Goal: Register for event/course: Sign up to attend an event or enroll in a course

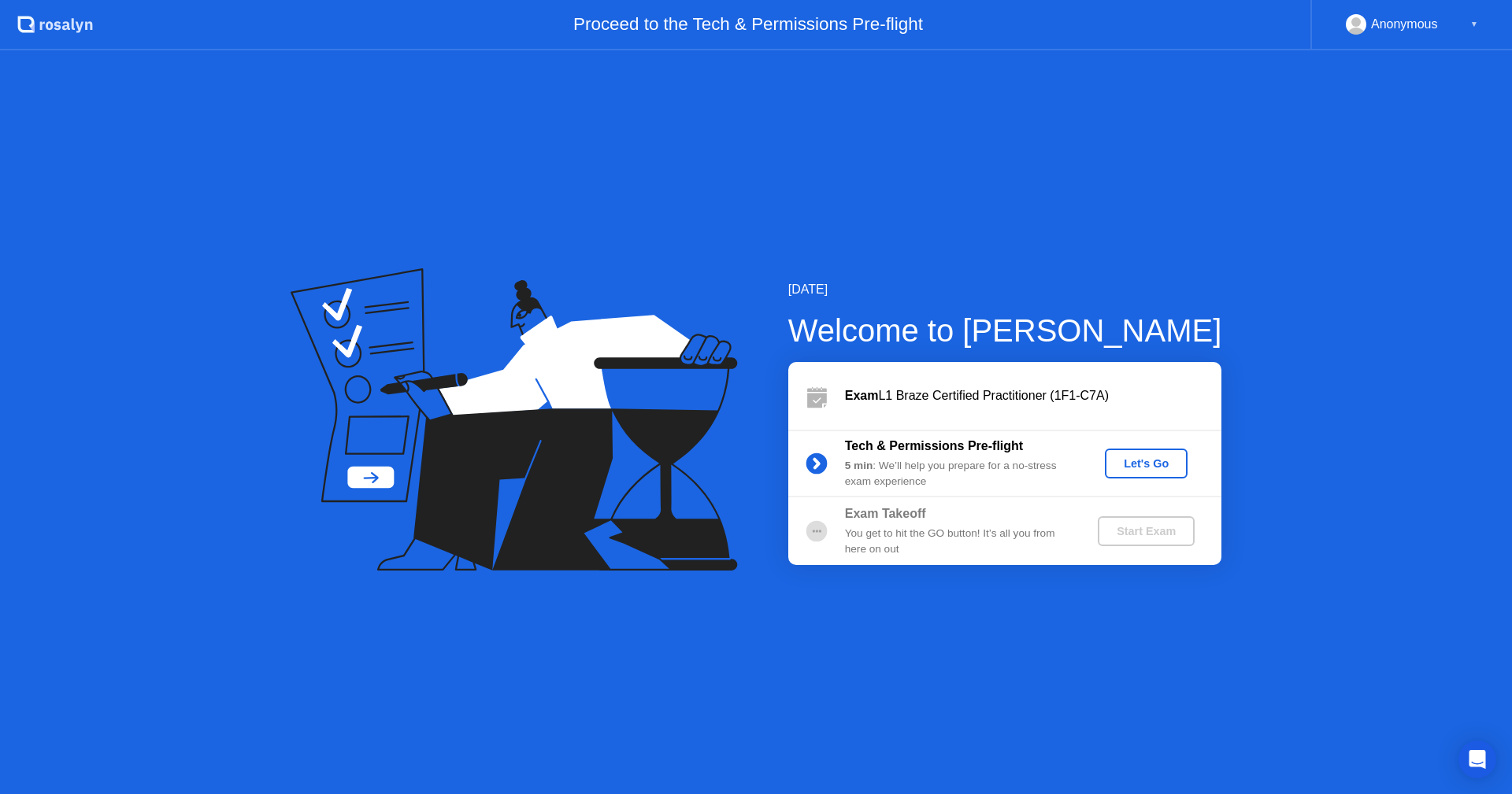
click at [1141, 463] on div "Let's Go" at bounding box center [1147, 463] width 70 height 13
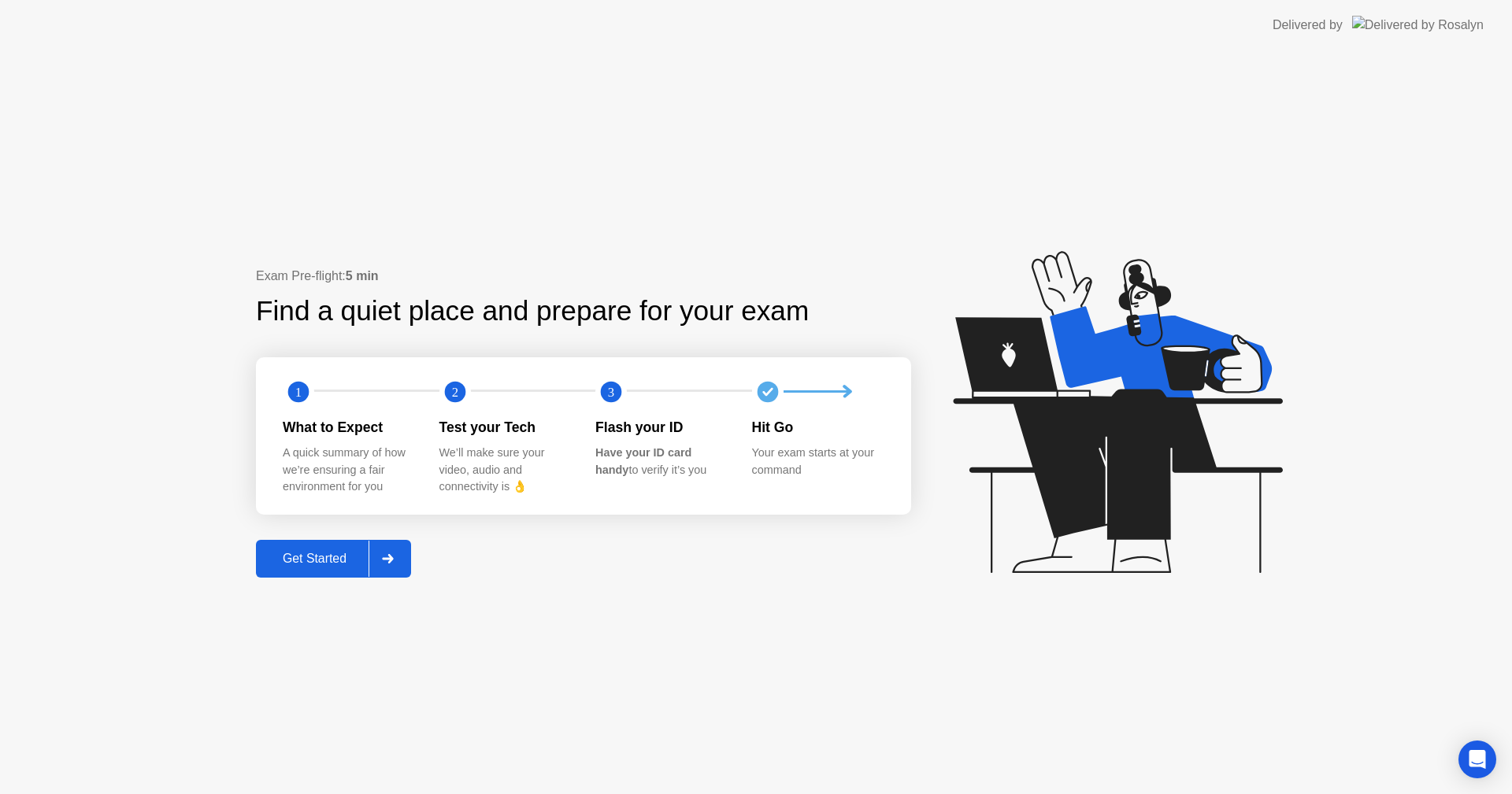
click at [352, 562] on div "Get Started" at bounding box center [314, 558] width 108 height 14
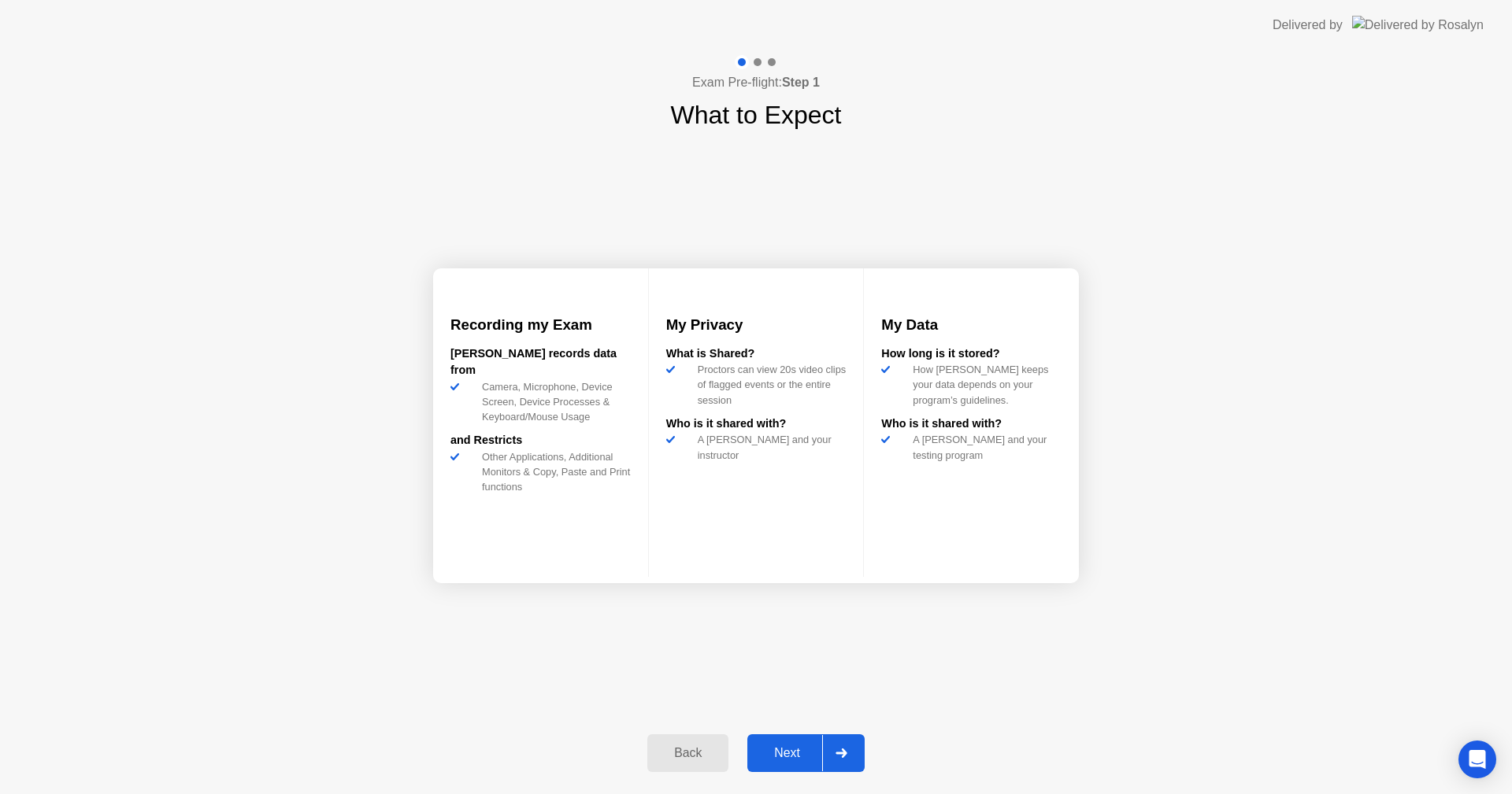
click at [804, 753] on div "Next" at bounding box center [787, 753] width 70 height 14
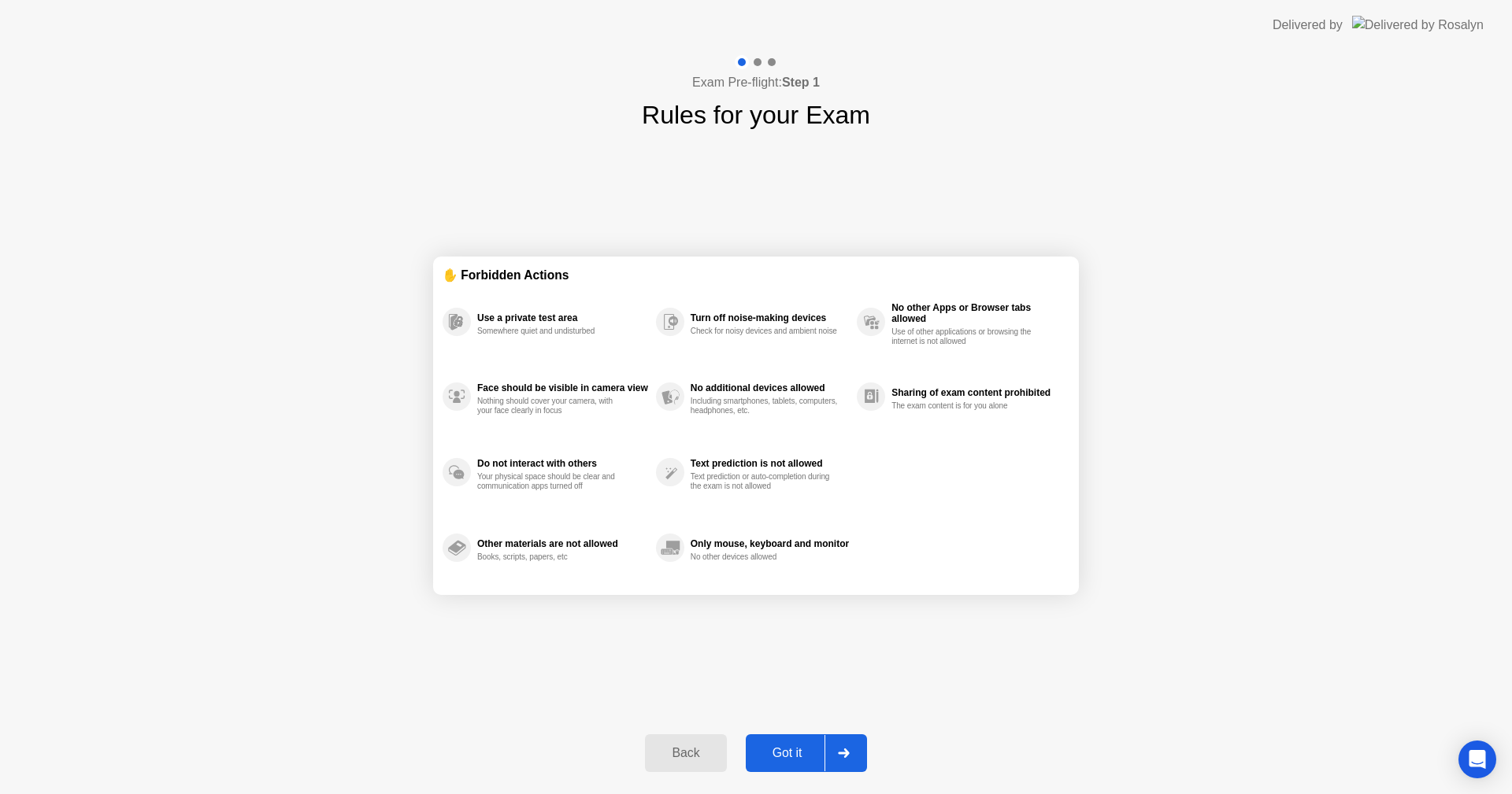
click at [804, 753] on div "Got it" at bounding box center [788, 753] width 74 height 14
select select "**********"
select select "*******"
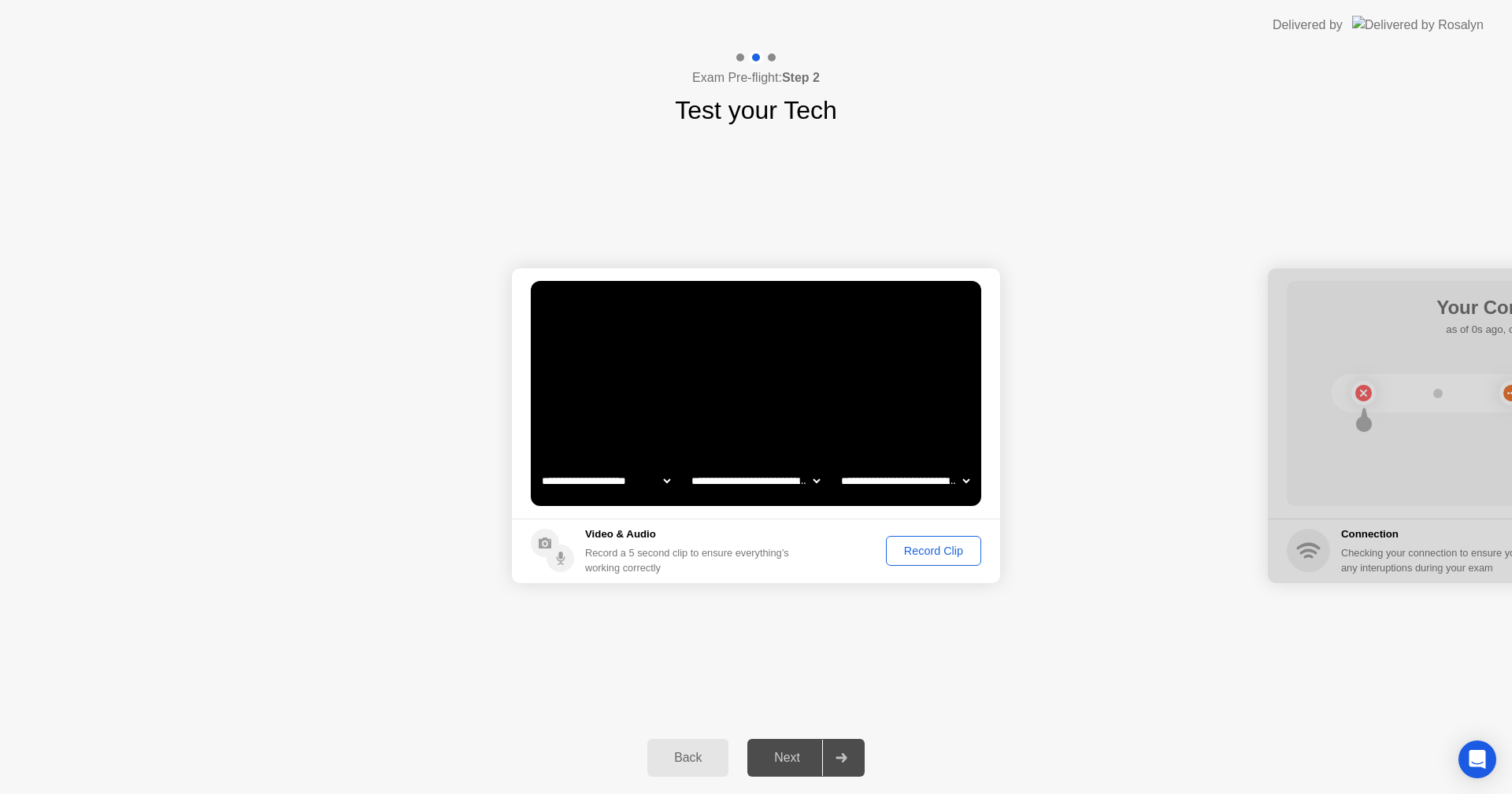
click at [804, 753] on div "Next" at bounding box center [787, 758] width 70 height 14
click at [942, 555] on div "Record Clip" at bounding box center [933, 551] width 84 height 13
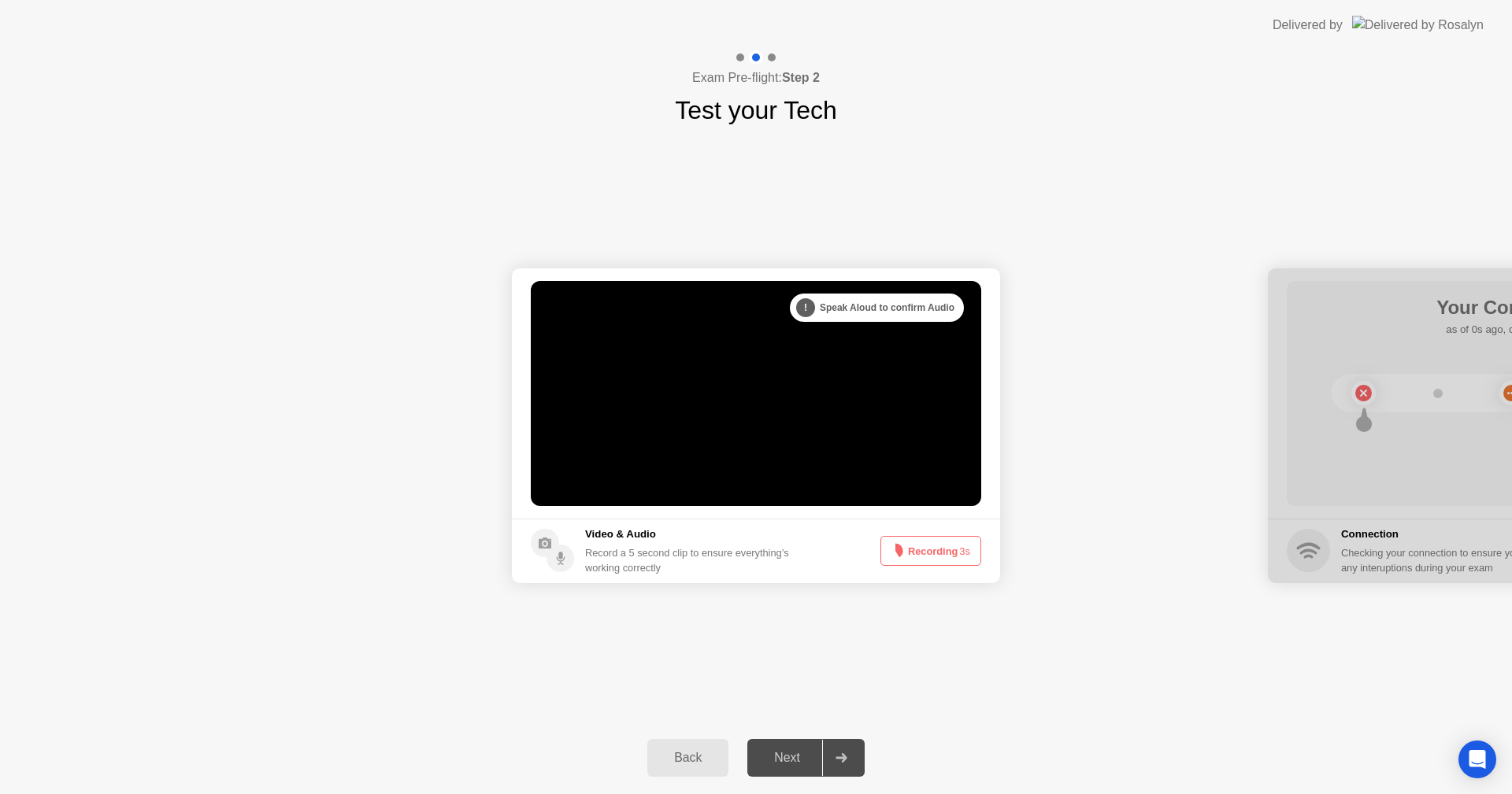
click at [942, 555] on button "Recording 3s" at bounding box center [931, 551] width 101 height 30
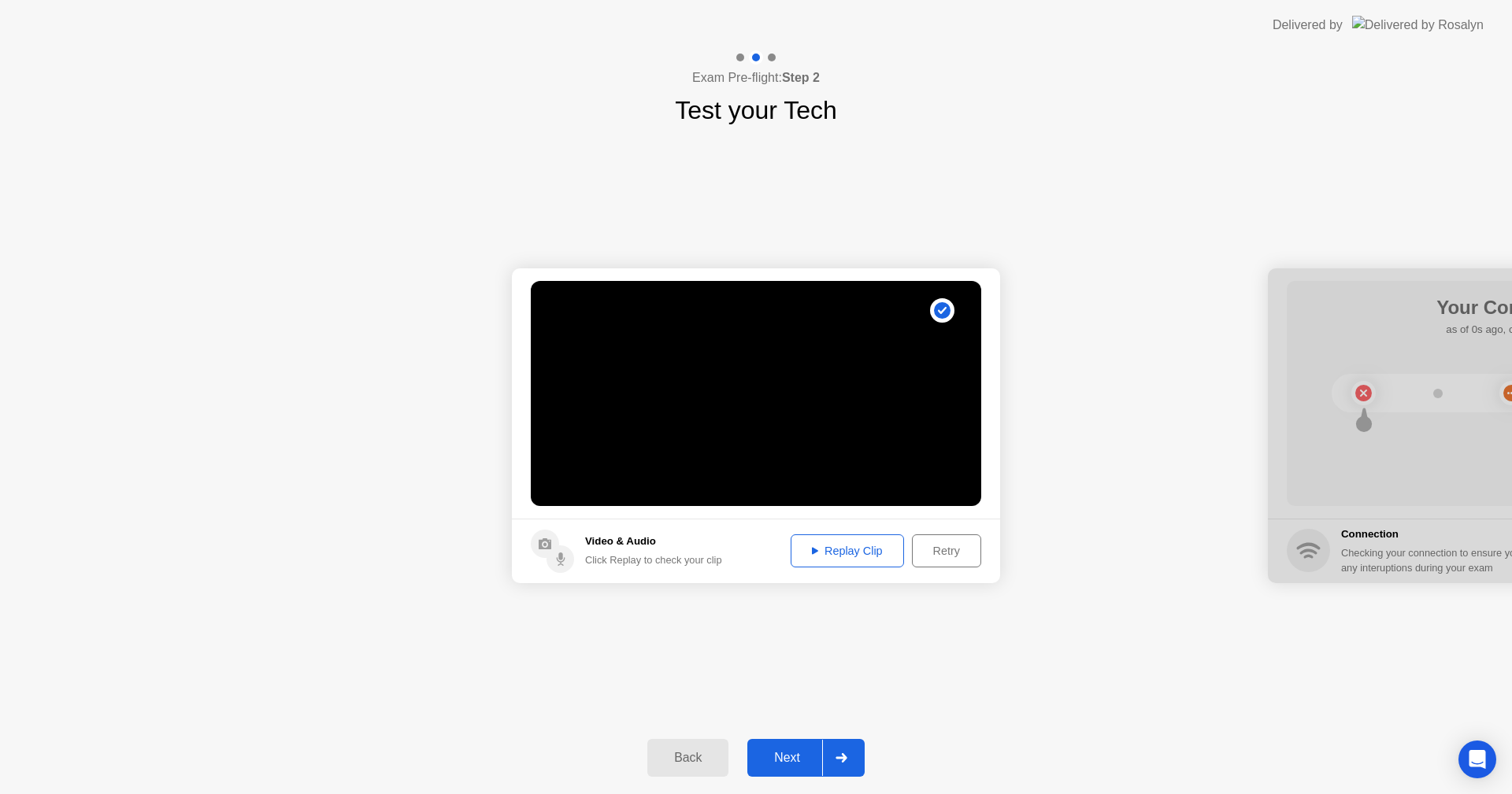
click at [856, 557] on div "Replay Clip" at bounding box center [847, 551] width 102 height 13
click at [799, 751] on div "Next" at bounding box center [787, 758] width 70 height 14
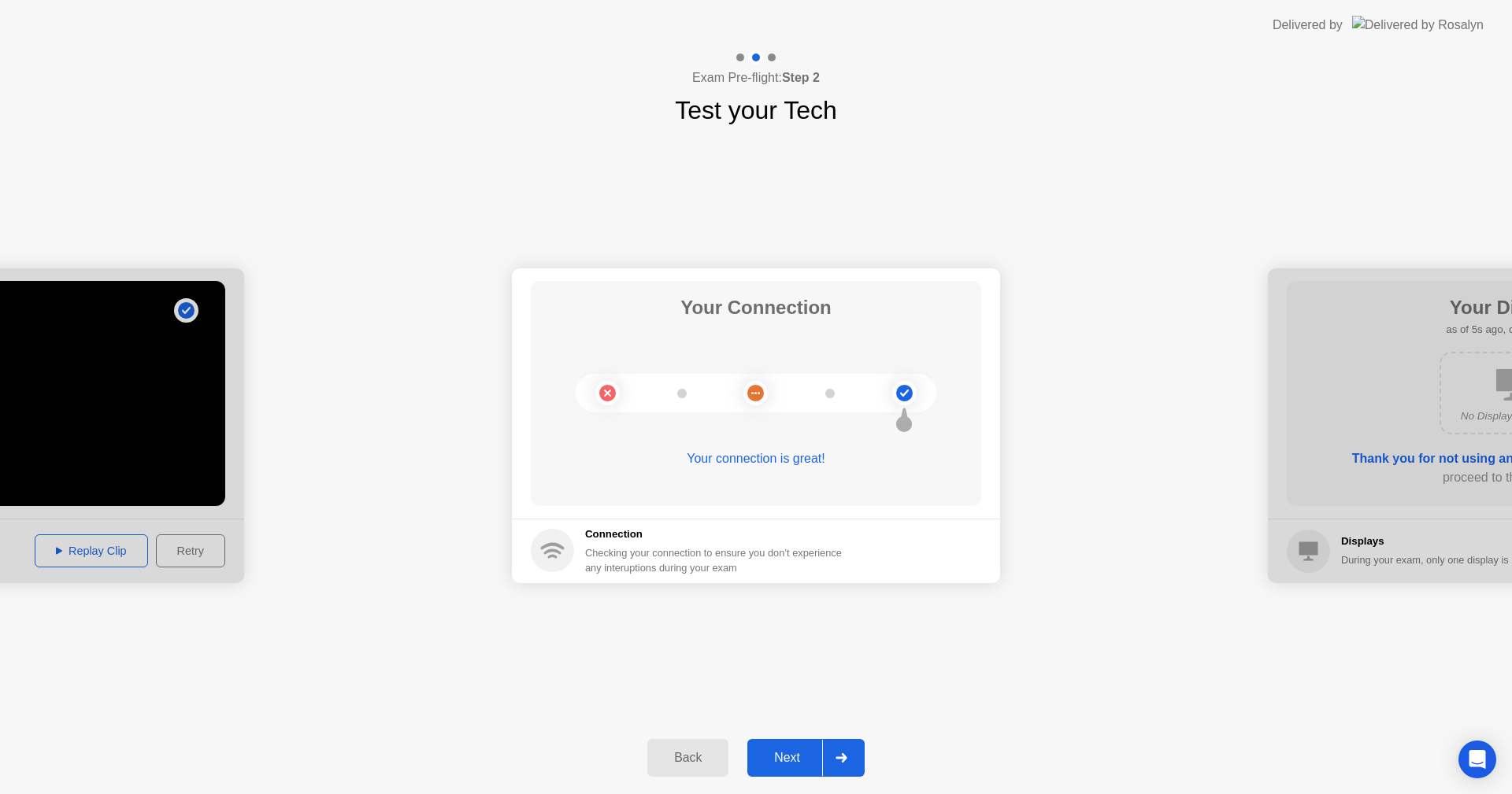
click at [792, 754] on div "Next" at bounding box center [787, 758] width 70 height 14
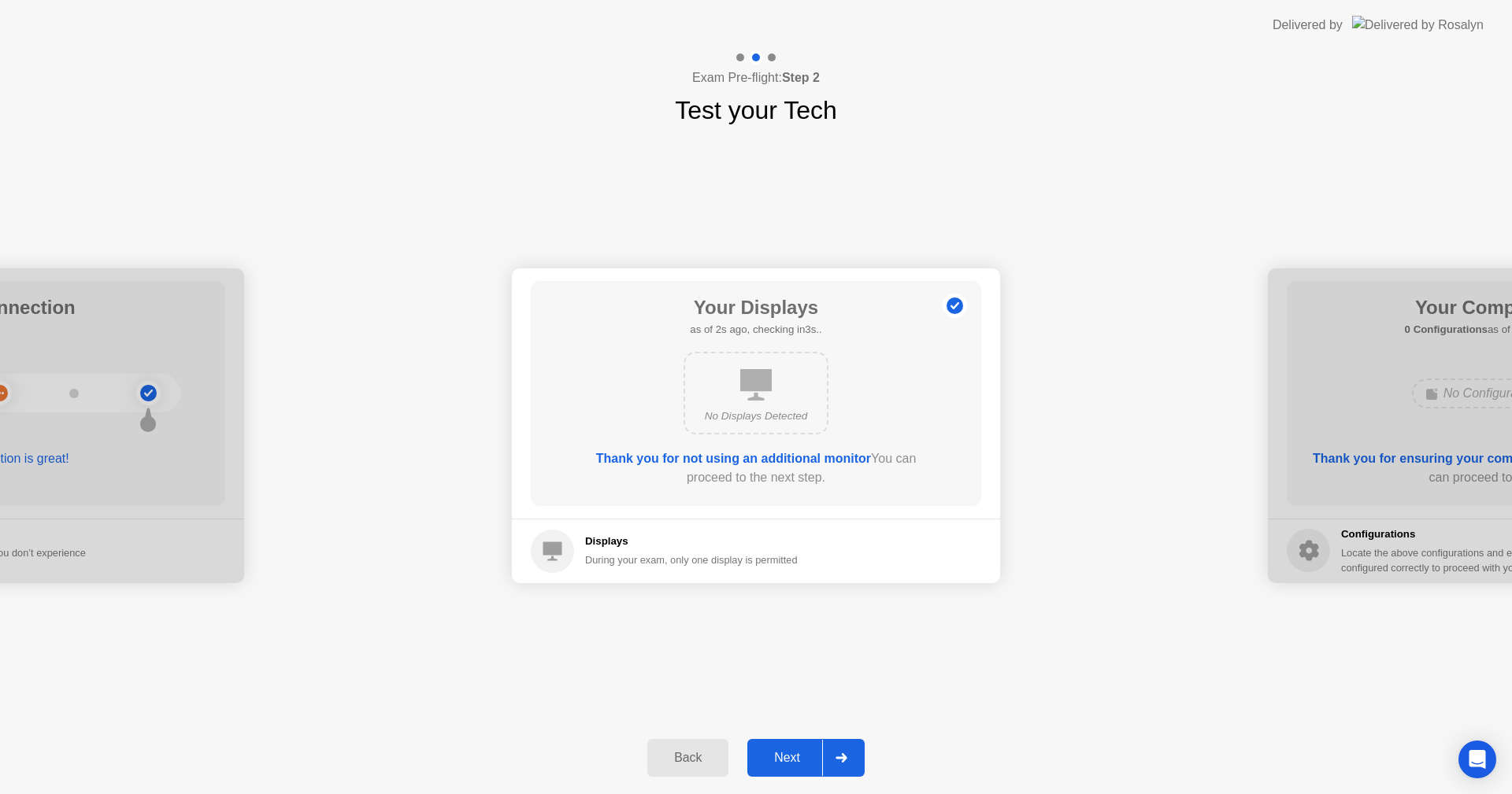
click at [792, 754] on div "Next" at bounding box center [787, 758] width 70 height 14
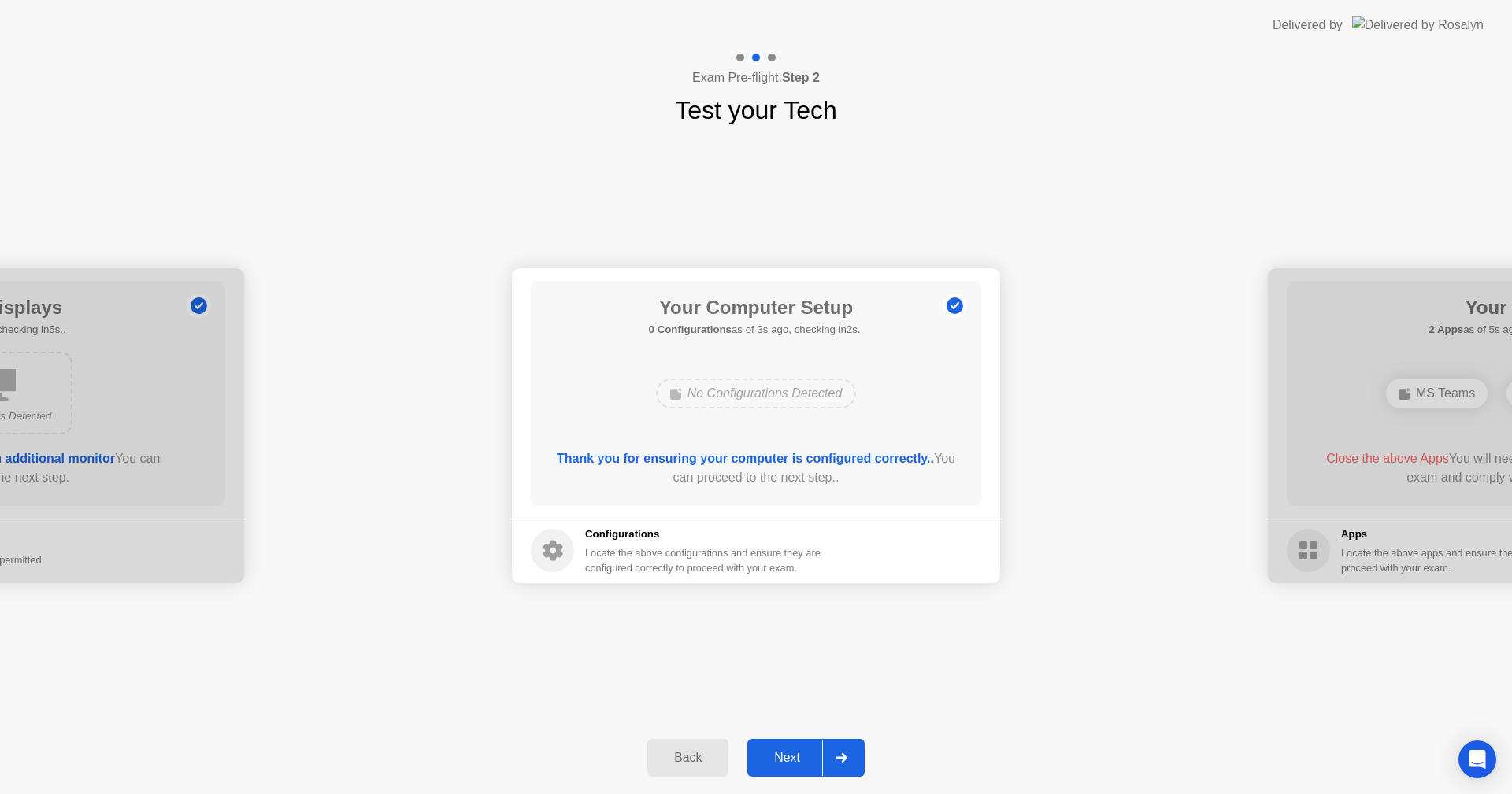
click at [792, 754] on div "Next" at bounding box center [787, 758] width 70 height 14
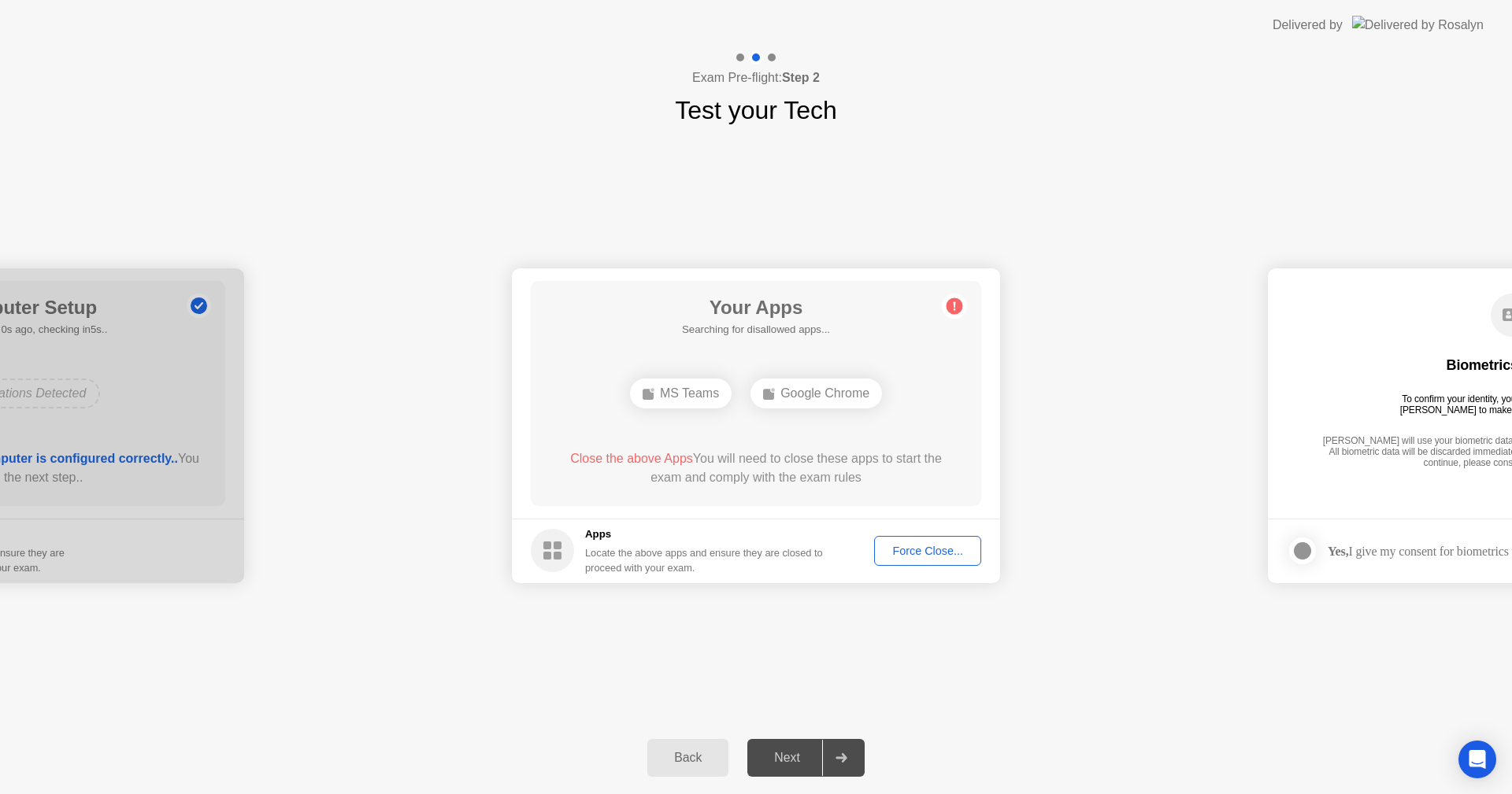
click at [940, 552] on div "Force Close..." at bounding box center [927, 551] width 96 height 13
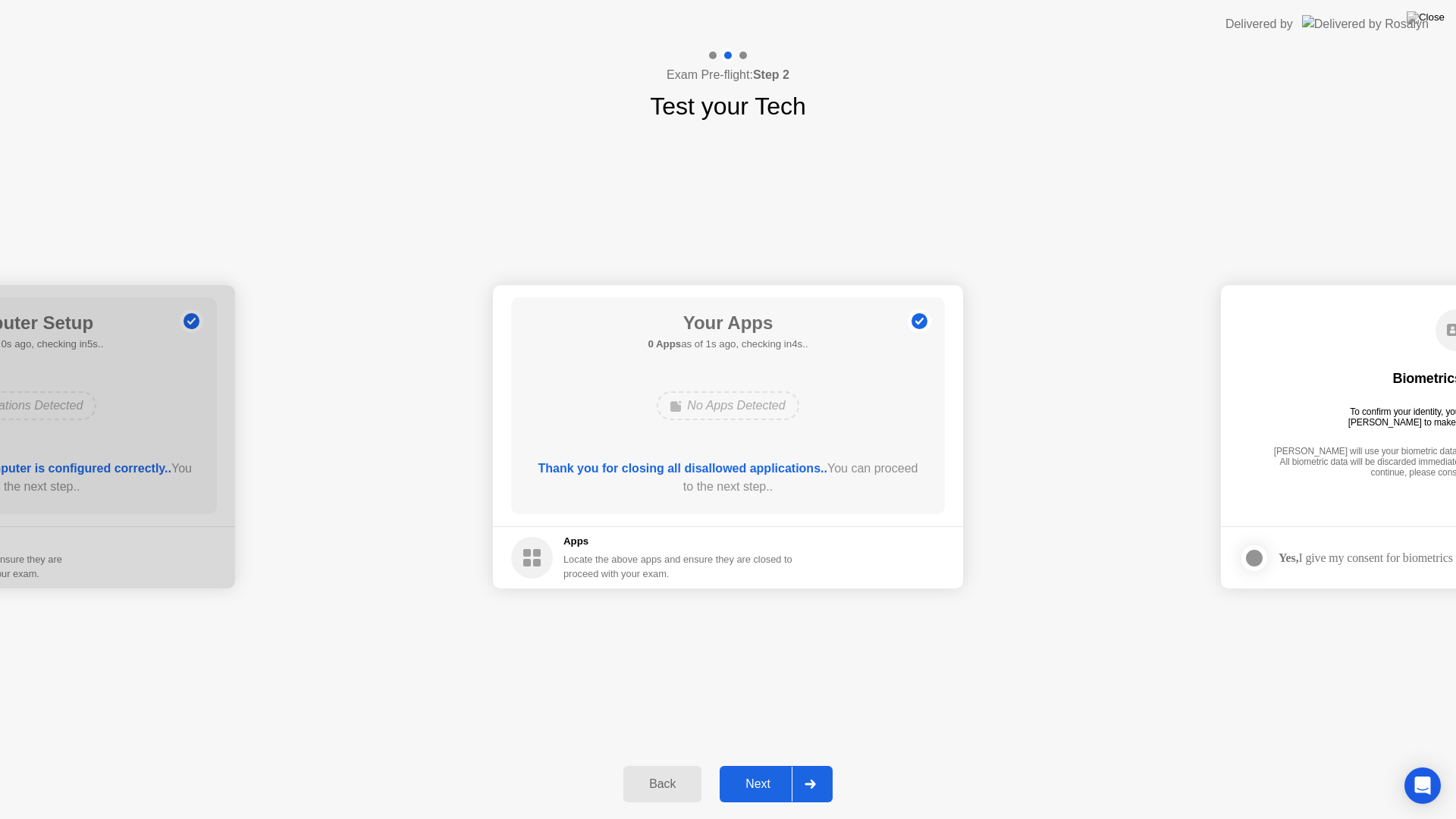
click at [767, 764] on button "Next" at bounding box center [776, 784] width 113 height 36
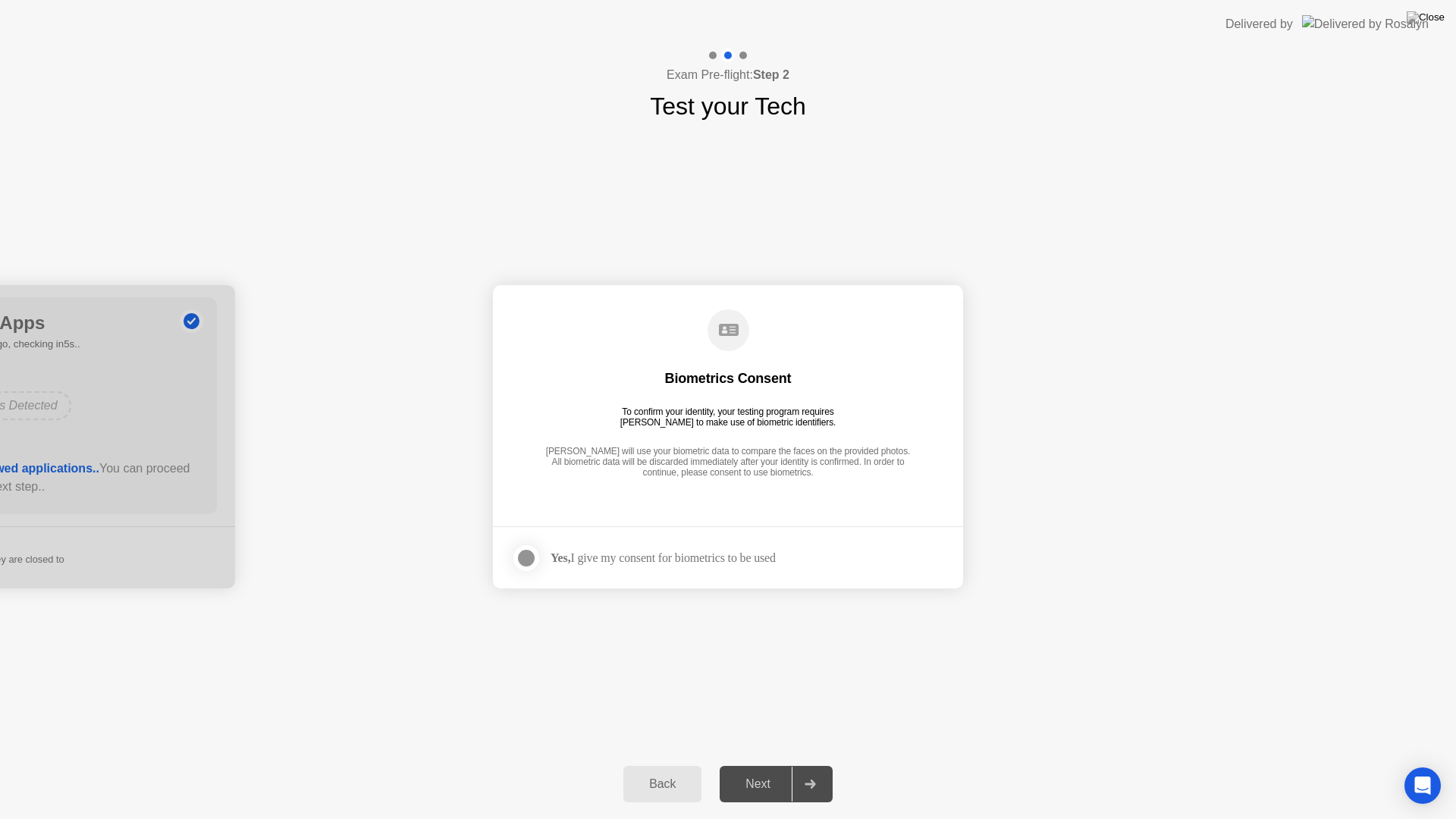
click at [523, 559] on div at bounding box center [526, 558] width 19 height 19
click at [753, 764] on div "Next" at bounding box center [758, 784] width 68 height 14
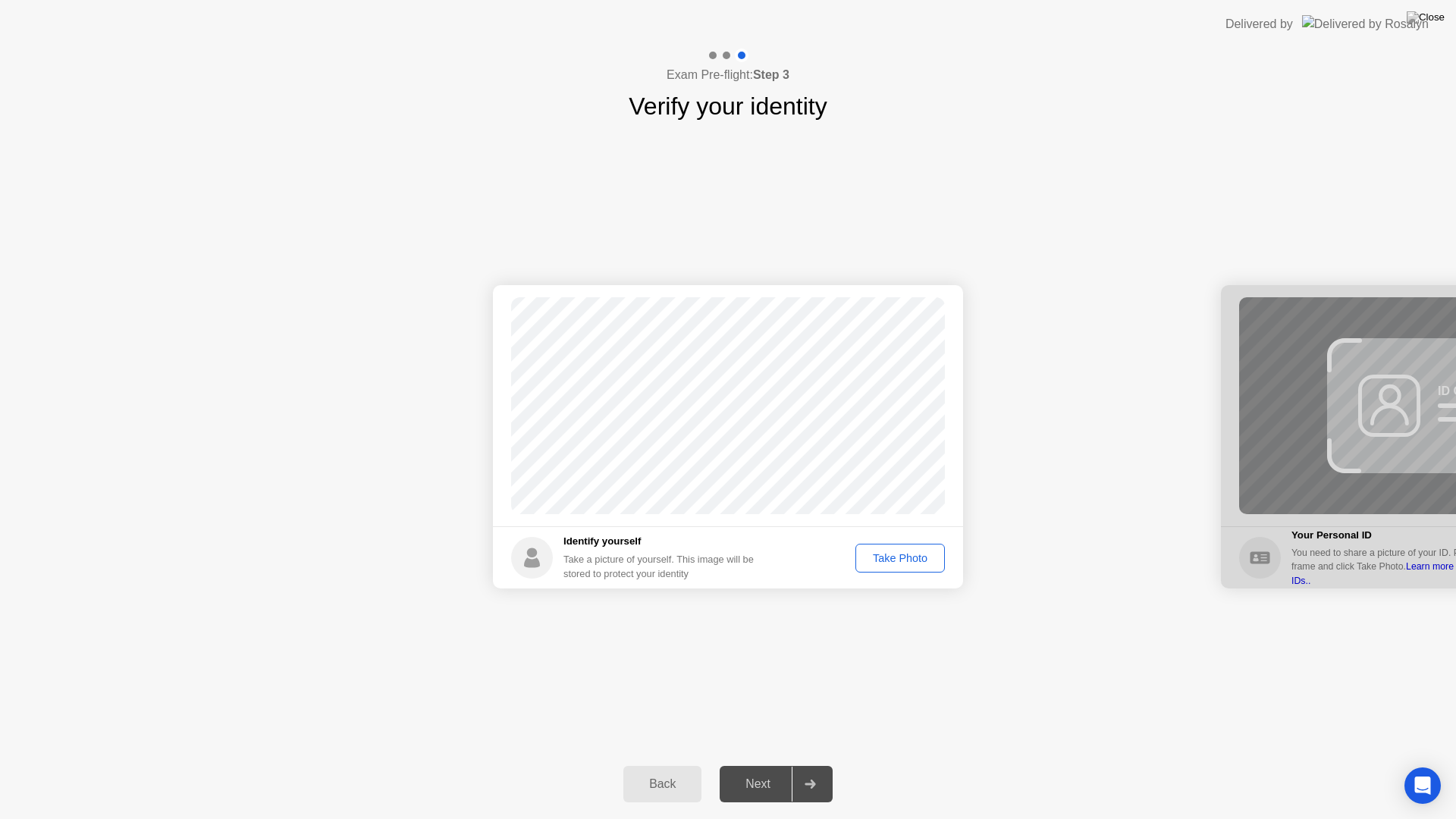
click at [916, 554] on div "Take Photo" at bounding box center [900, 558] width 79 height 12
click at [756, 764] on div "Next" at bounding box center [758, 784] width 68 height 14
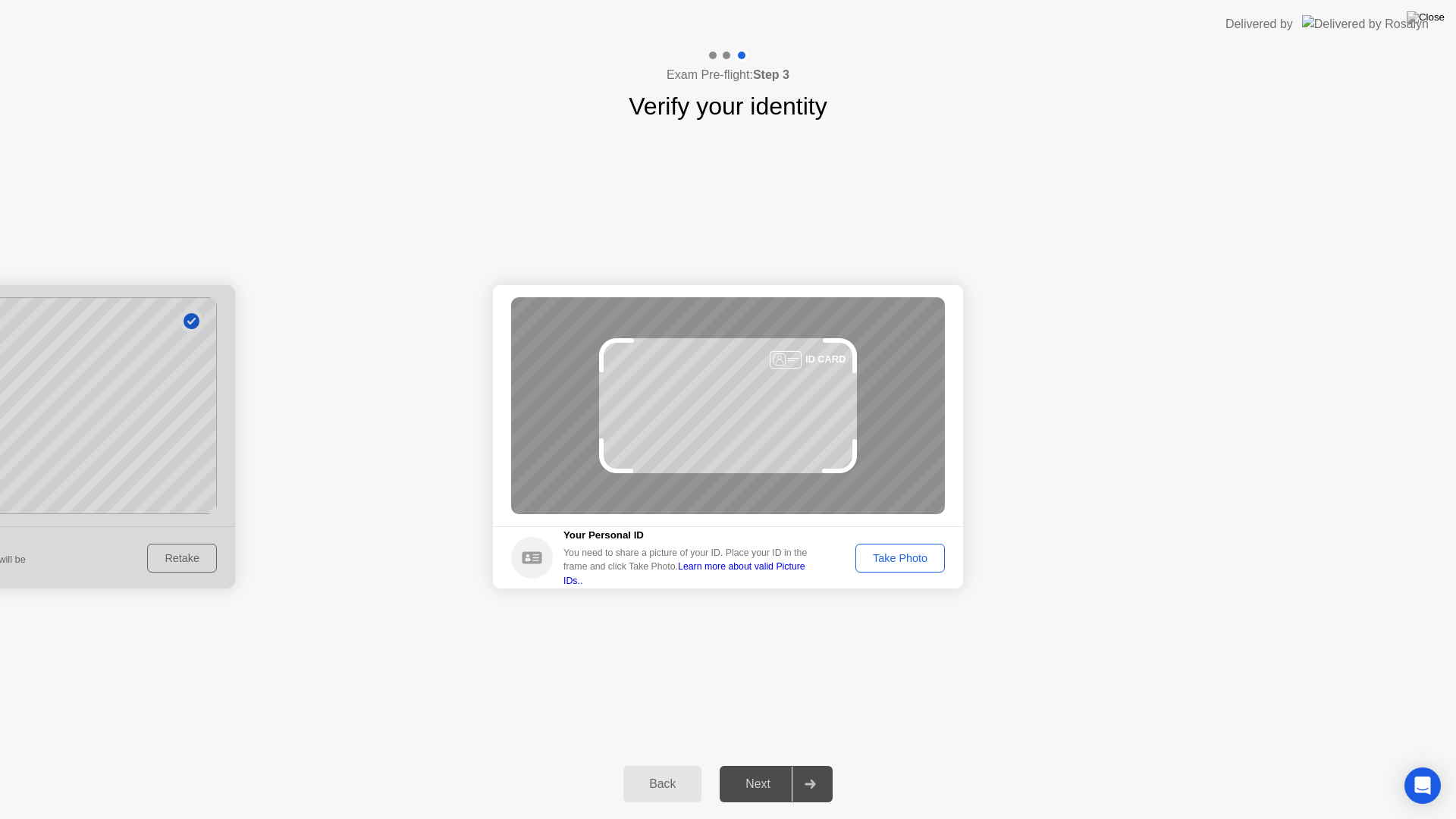
click at [896, 556] on div "Take Photo" at bounding box center [900, 558] width 79 height 12
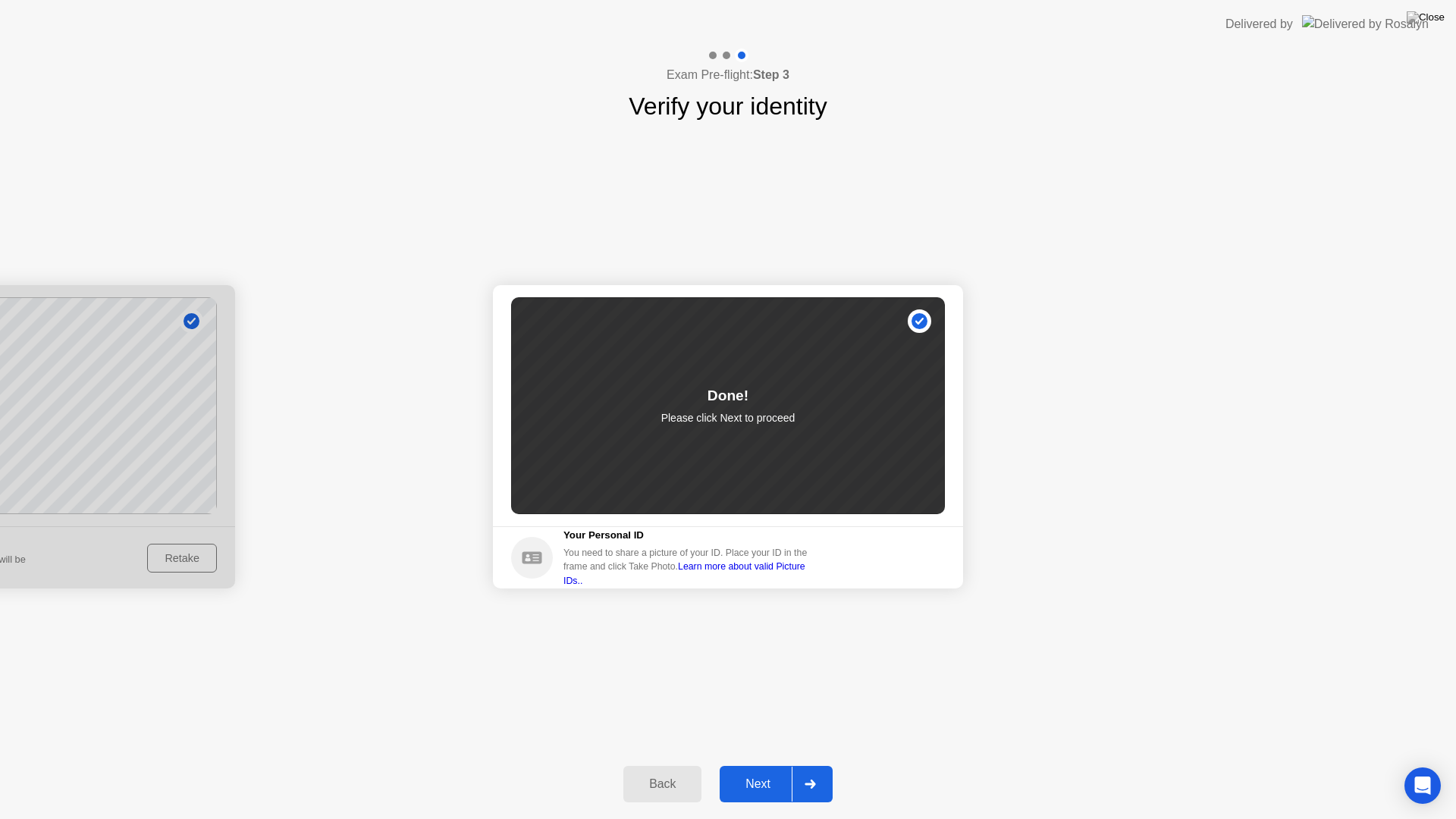
click at [755, 764] on div "Next" at bounding box center [758, 784] width 68 height 14
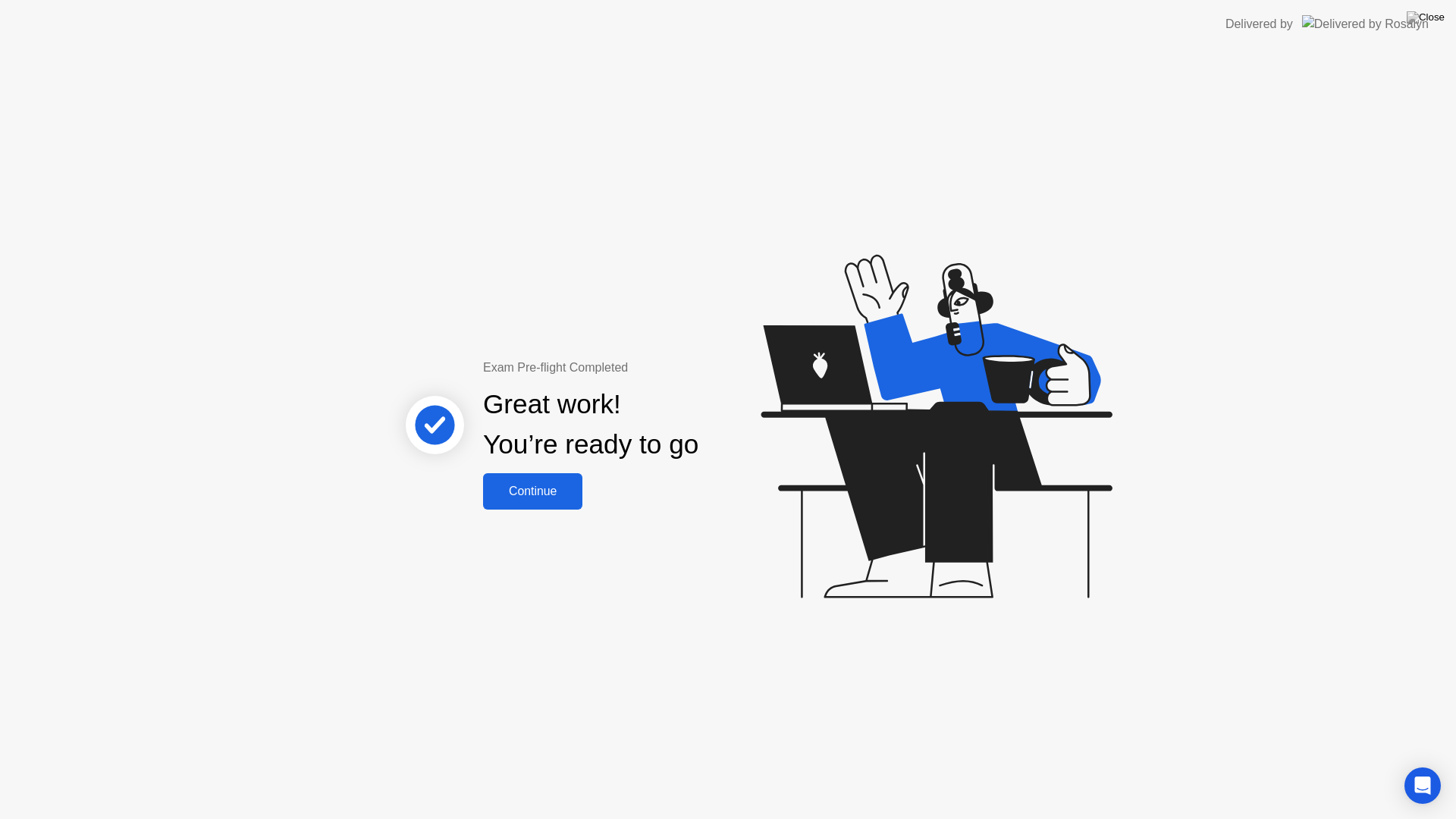
click at [544, 498] on div "Continue" at bounding box center [533, 491] width 90 height 14
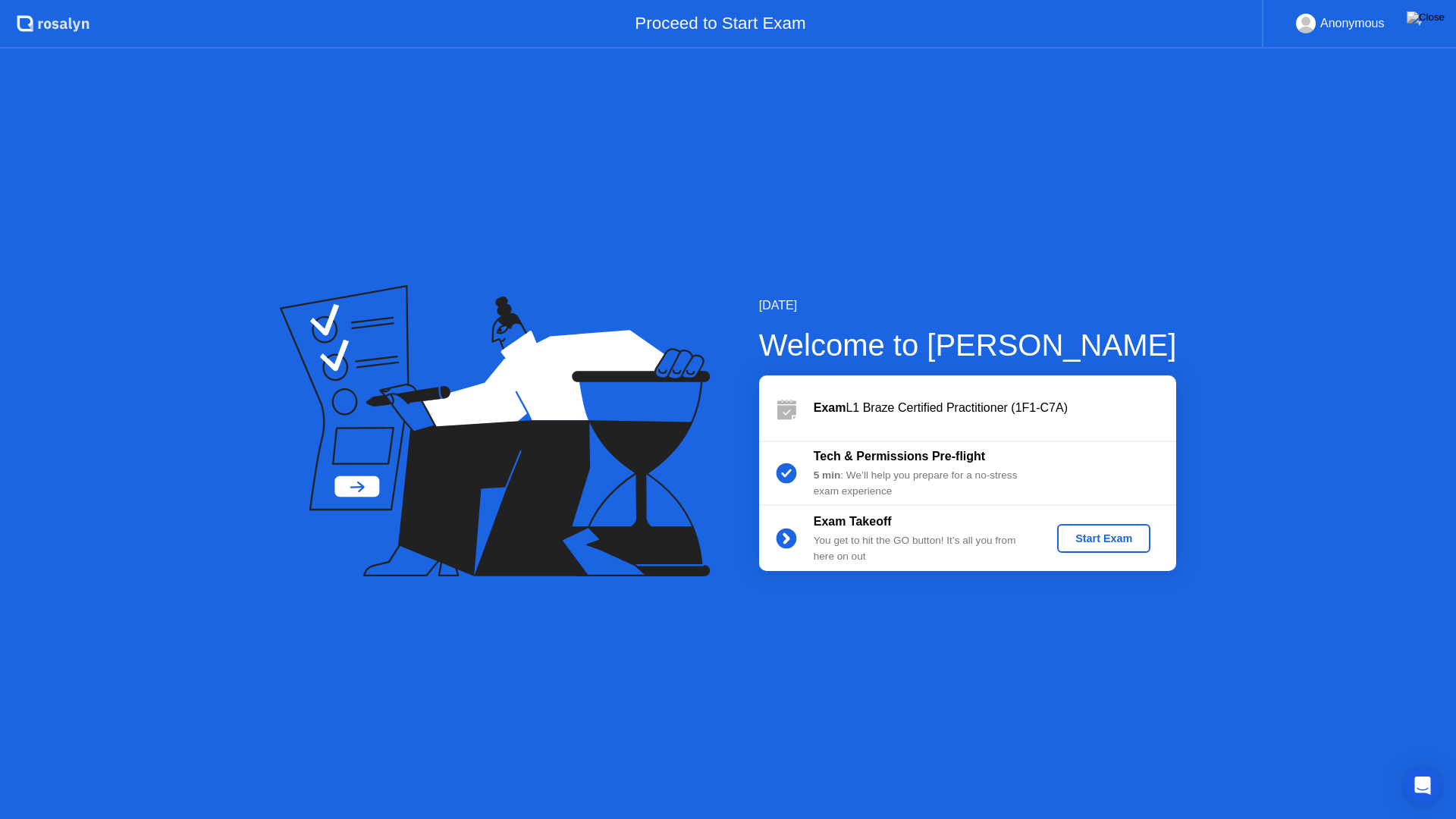
click at [1102, 532] on div "Start Exam" at bounding box center [1103, 538] width 81 height 12
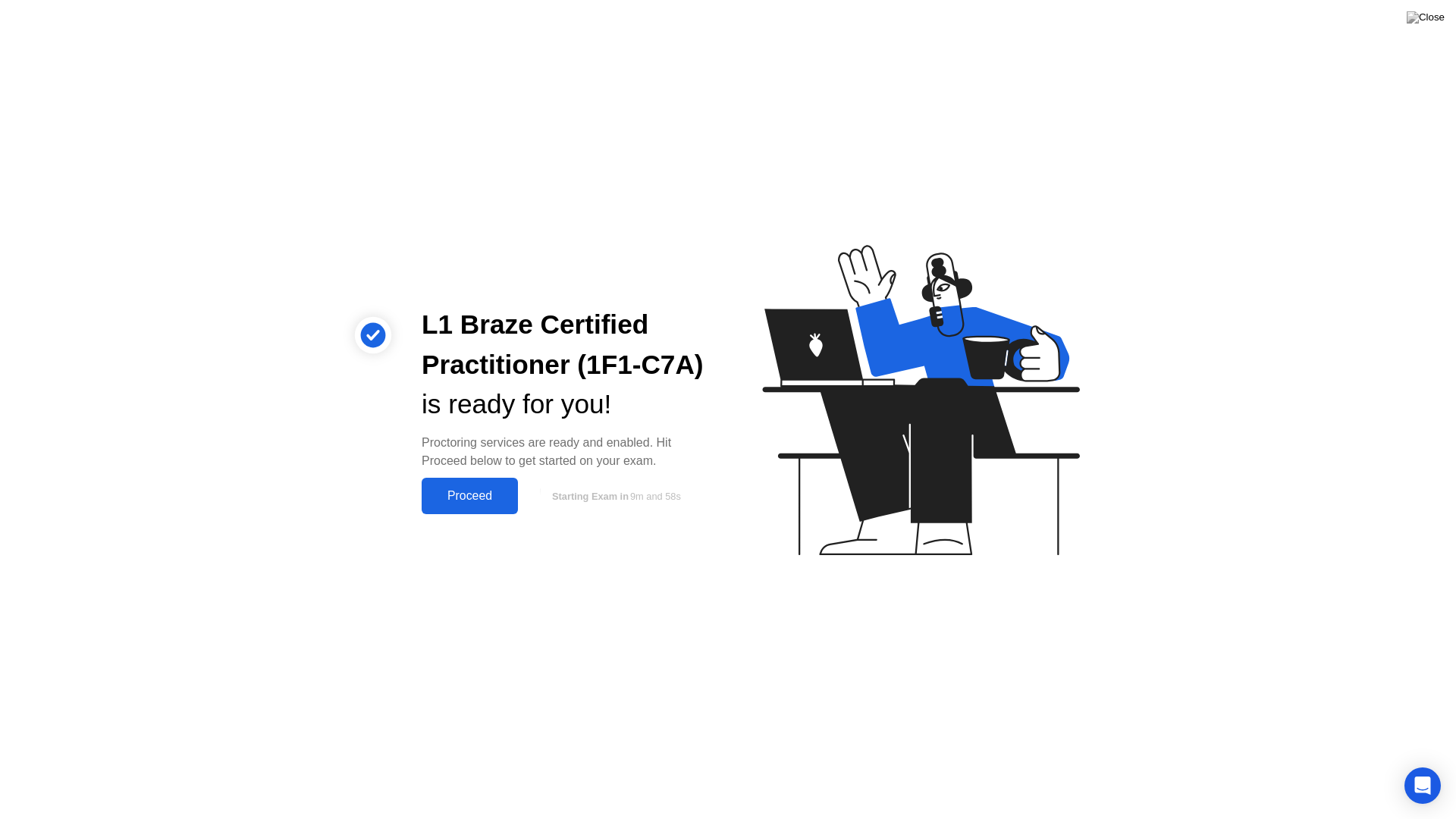
click at [454, 491] on div "Proceed" at bounding box center [469, 495] width 87 height 14
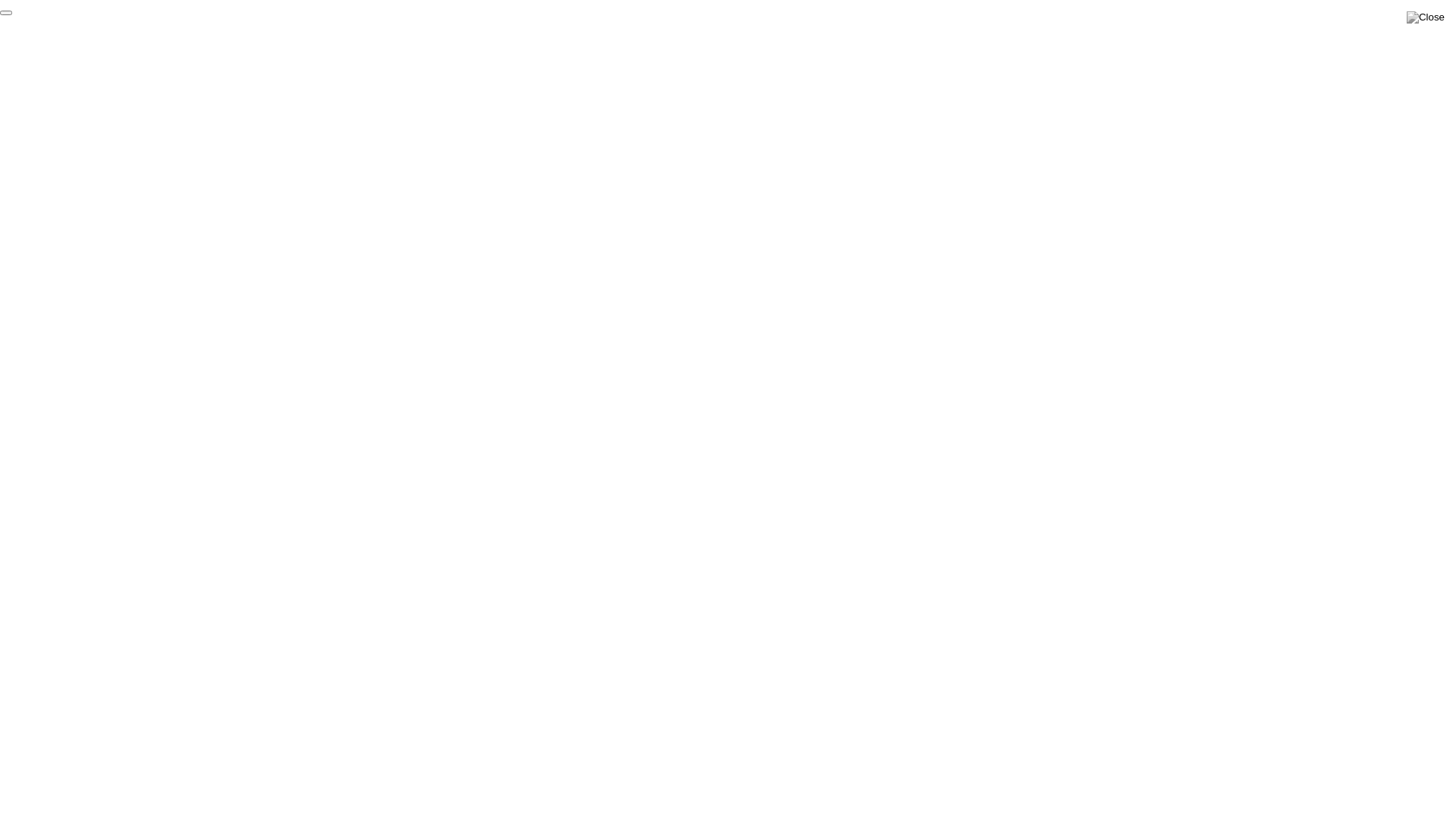
click div "End Proctoring Session"
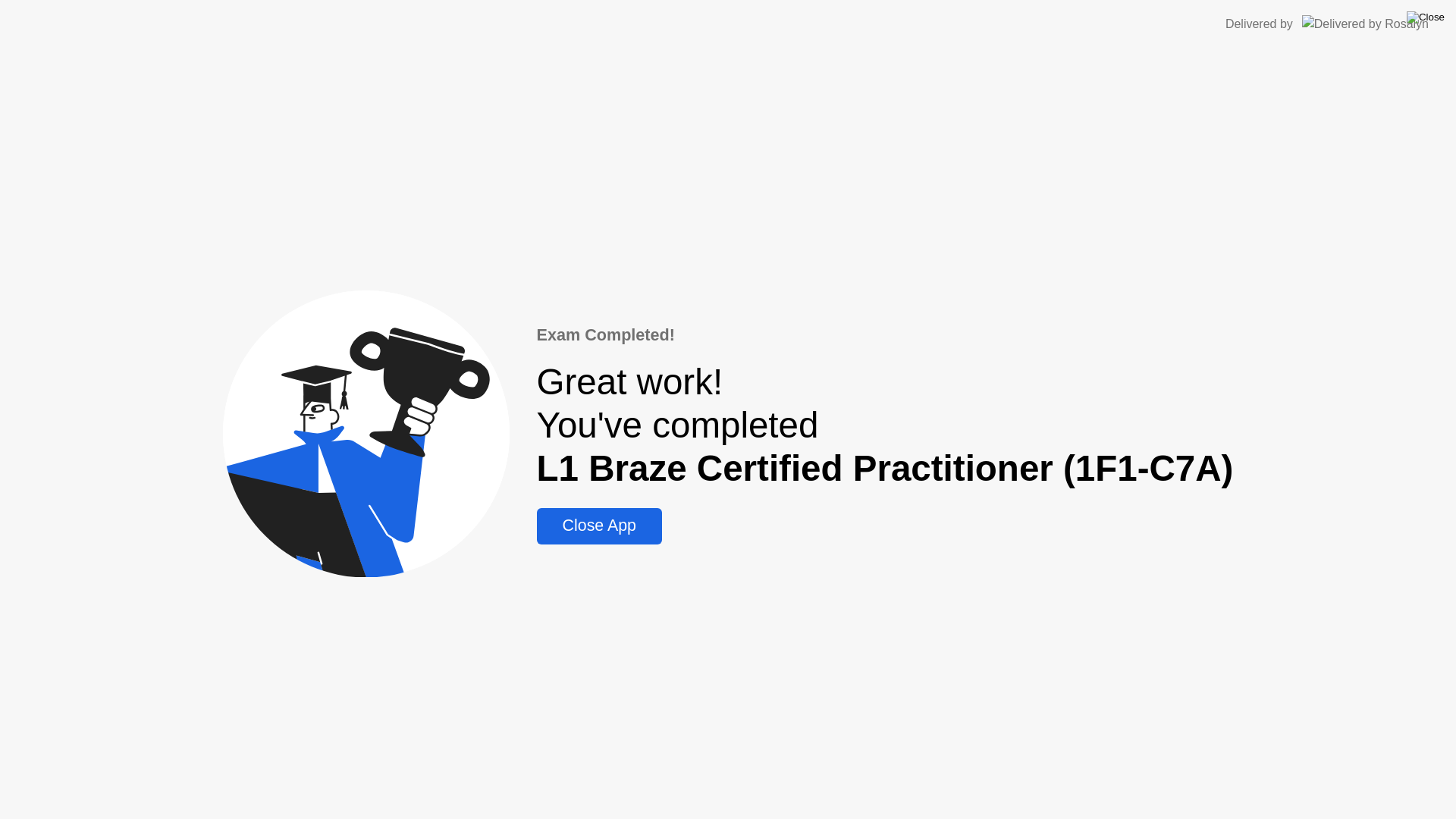
click at [1438, 14] on img at bounding box center [1425, 17] width 38 height 12
